Goal: Navigation & Orientation: Go to known website

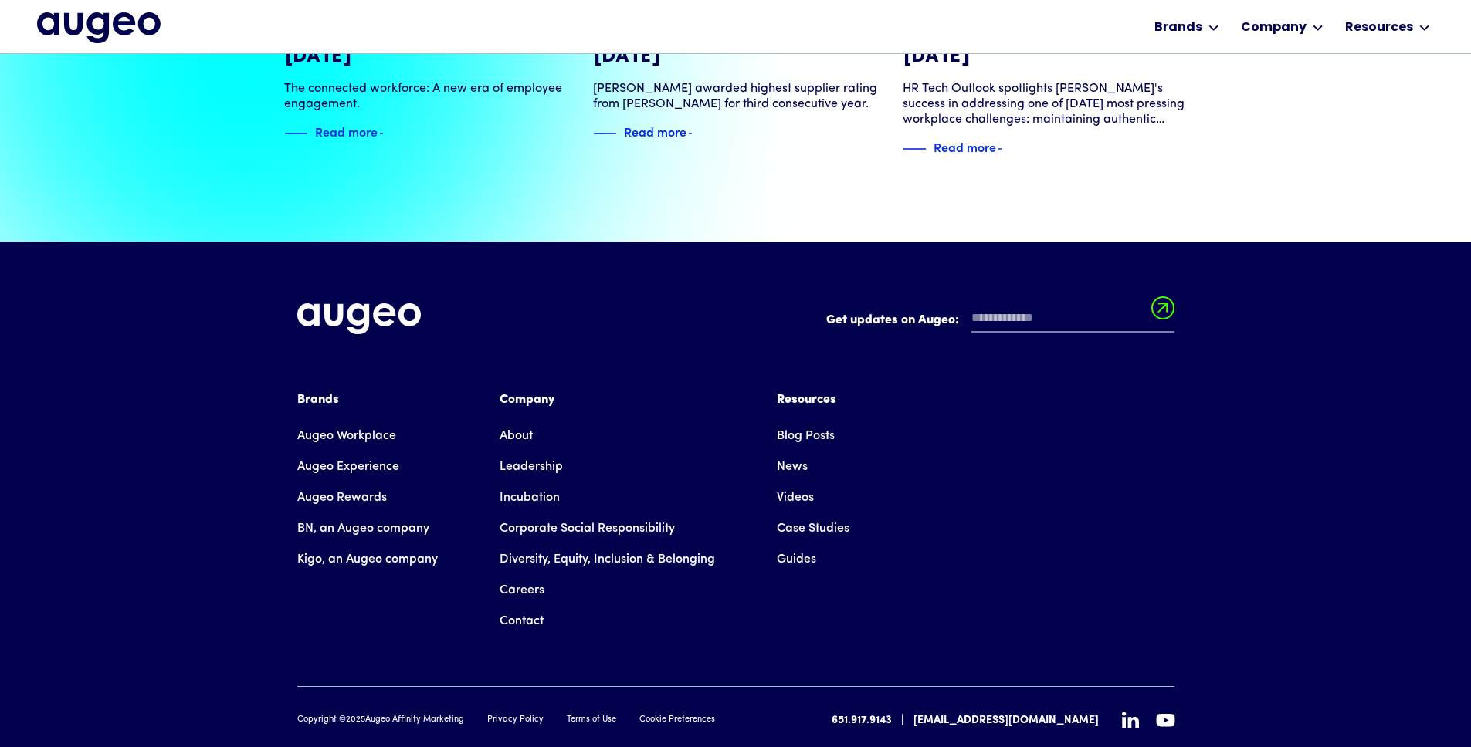
click at [1131, 712] on icon at bounding box center [1130, 720] width 17 height 17
